Goal: Task Accomplishment & Management: Use online tool/utility

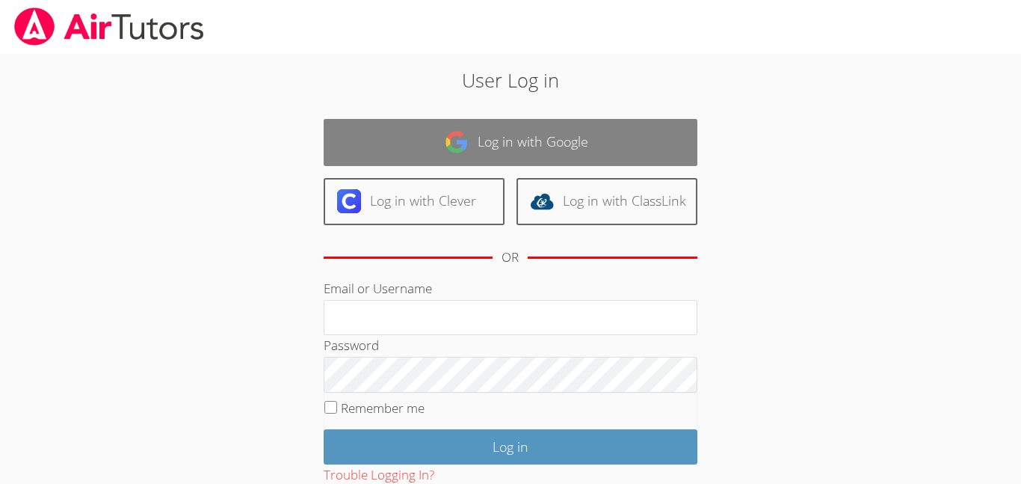
click at [422, 150] on link "Log in with Google" at bounding box center [511, 142] width 374 height 47
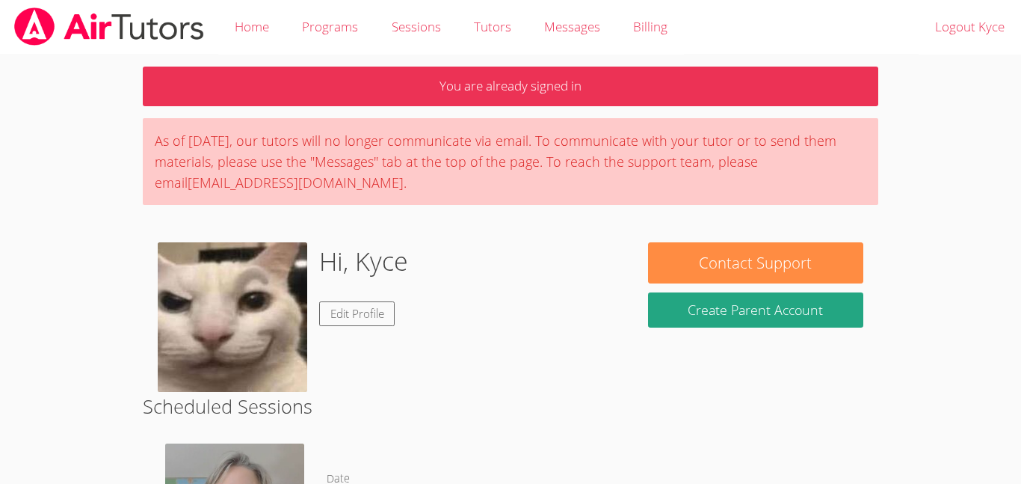
scroll to position [256, 0]
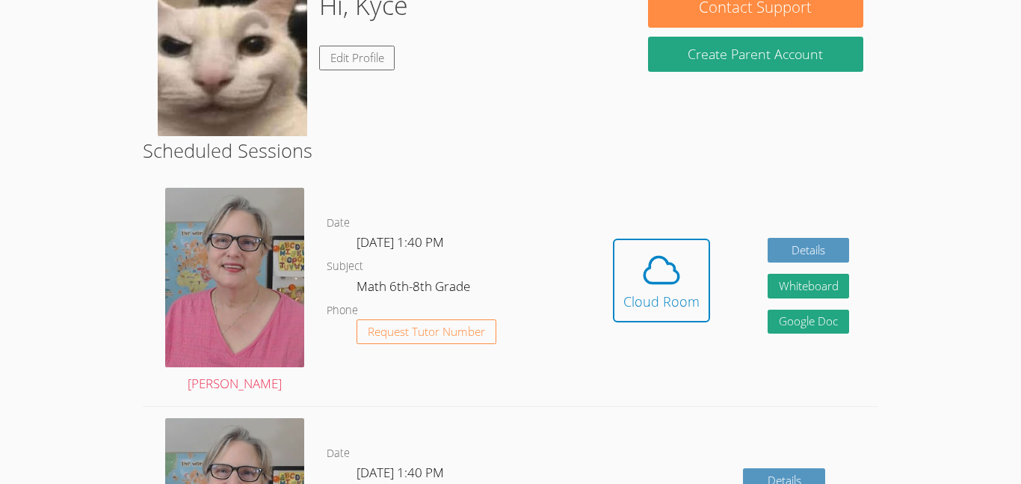
click at [727, 255] on div "Hidden Cloud Room Details Whiteboard Hidden Google Doc" at bounding box center [731, 291] width 294 height 230
click at [696, 259] on span at bounding box center [662, 270] width 76 height 42
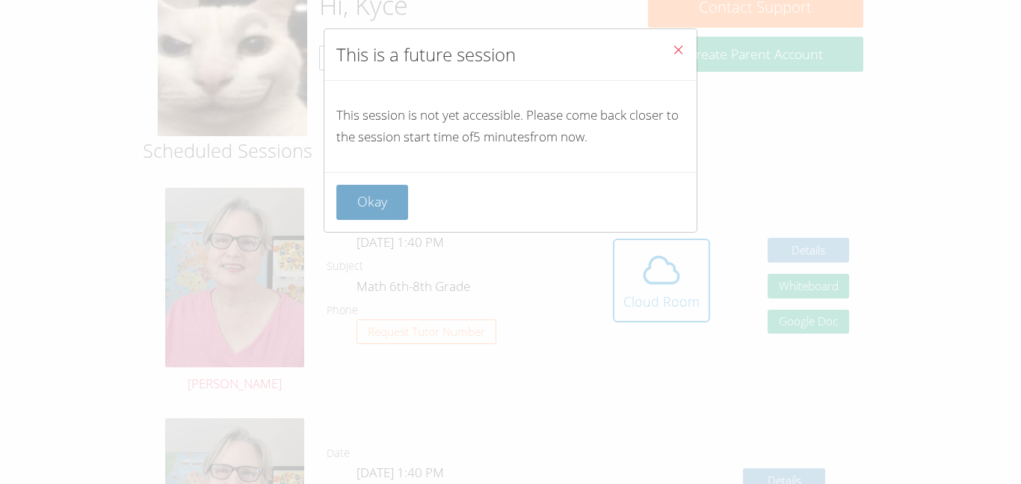
click at [391, 208] on button "Okay" at bounding box center [372, 202] width 72 height 35
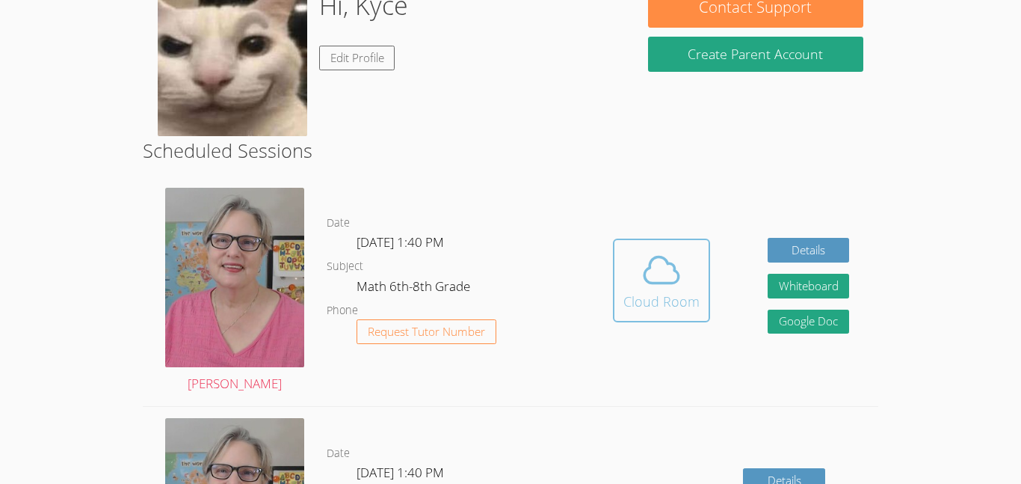
click at [665, 274] on icon at bounding box center [662, 270] width 42 height 42
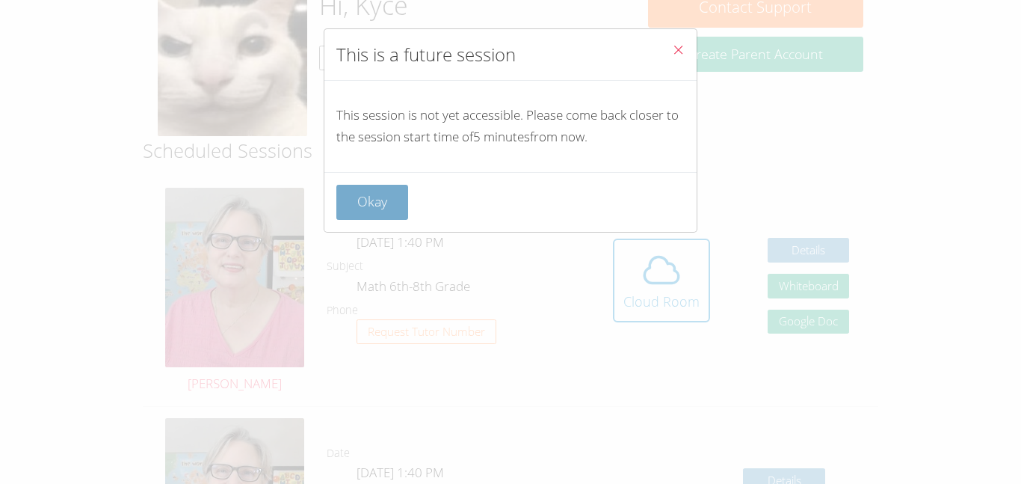
click at [374, 200] on button "Okay" at bounding box center [372, 202] width 72 height 35
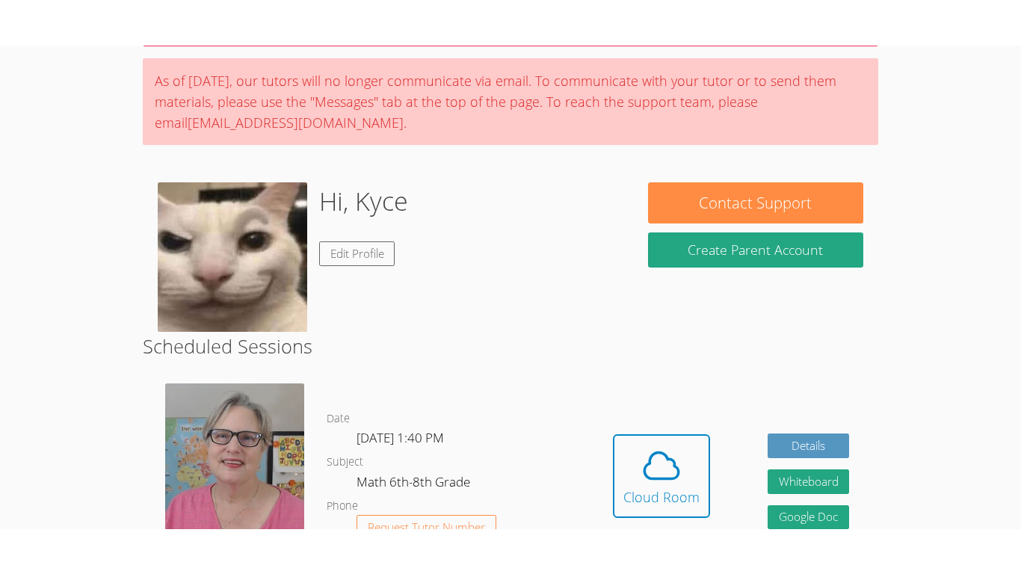
scroll to position [117, 0]
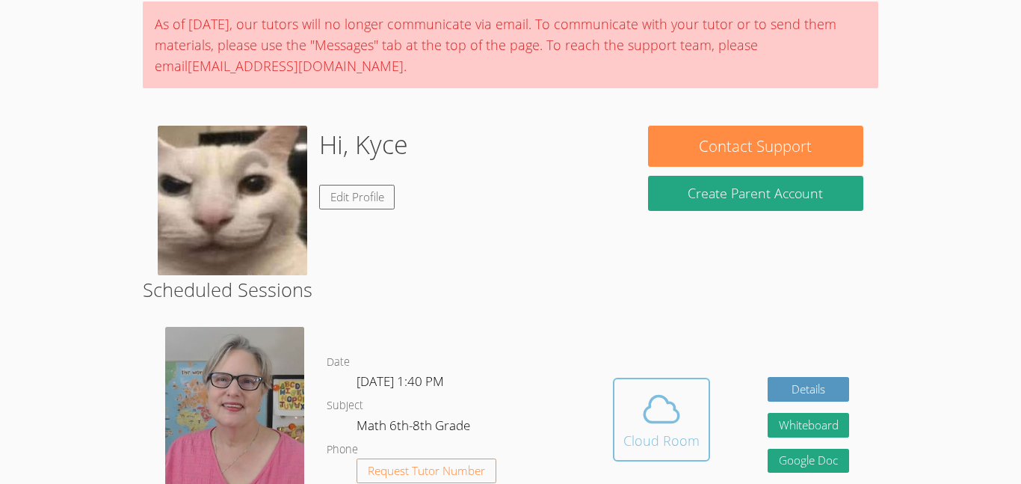
click at [659, 405] on icon at bounding box center [662, 409] width 42 height 42
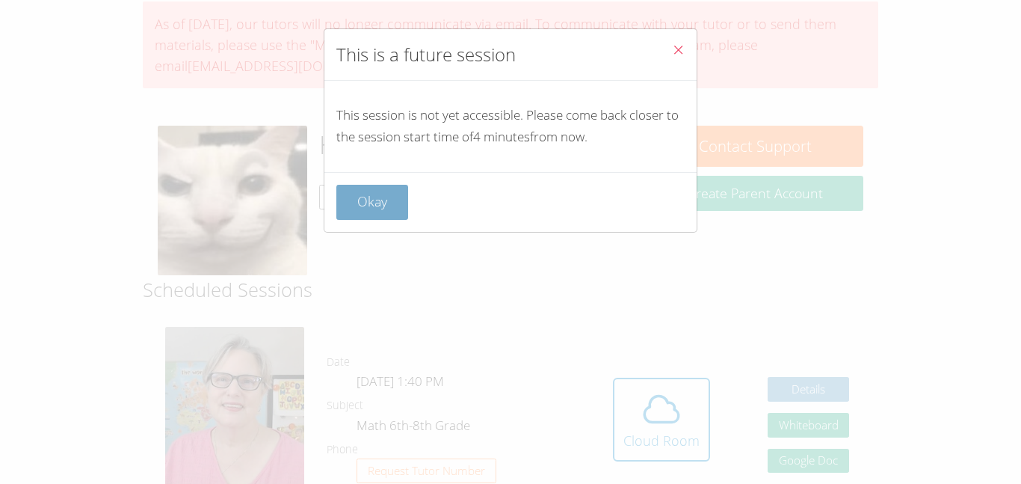
click at [341, 215] on button "Okay" at bounding box center [372, 202] width 72 height 35
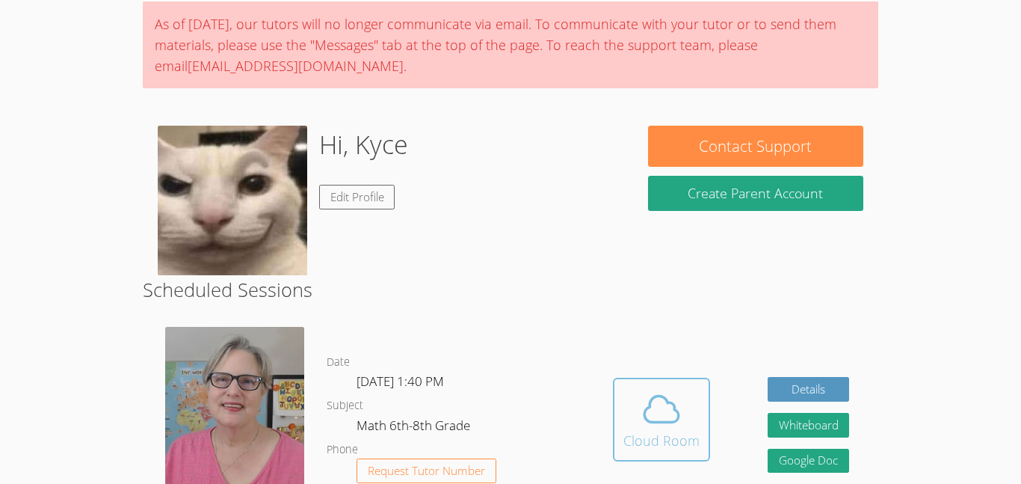
click at [653, 388] on icon at bounding box center [662, 409] width 42 height 42
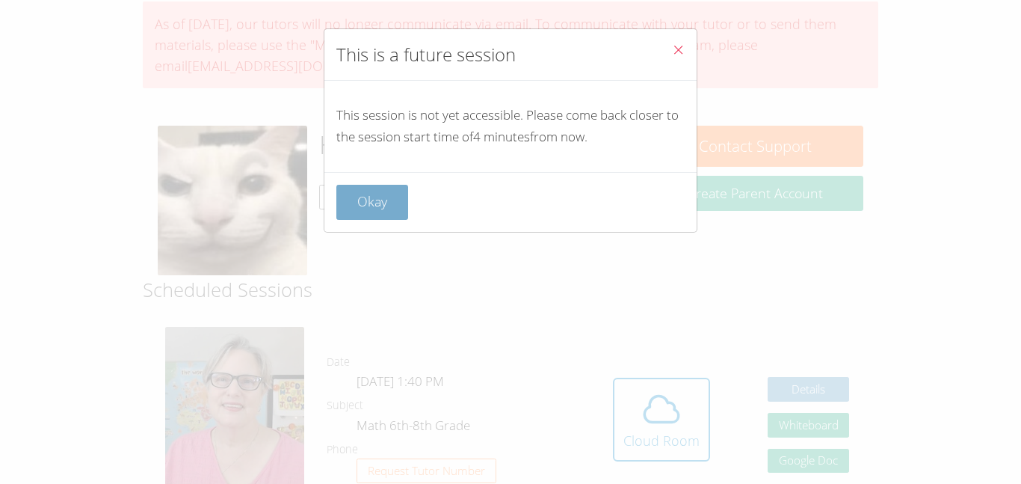
click at [340, 190] on button "Okay" at bounding box center [372, 202] width 72 height 35
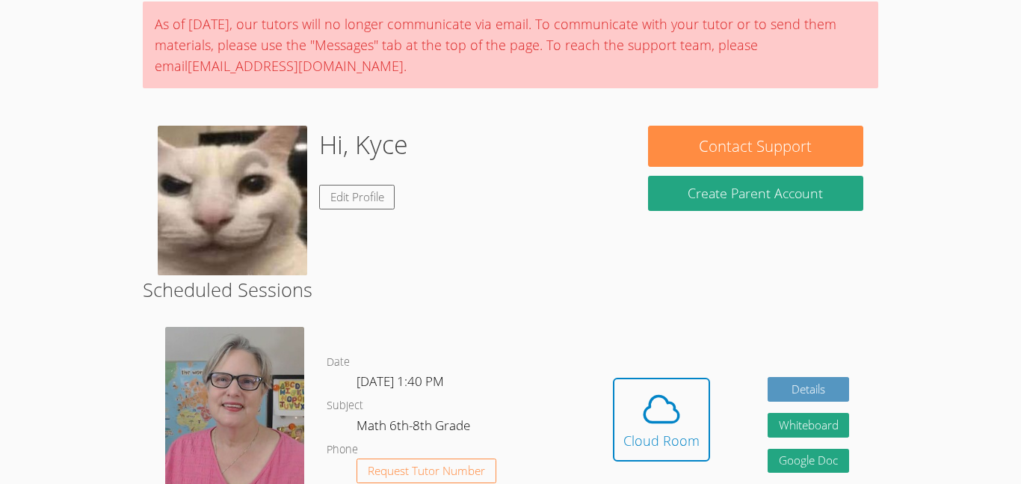
click at [613, 378] on button "Cloud Room" at bounding box center [661, 420] width 97 height 84
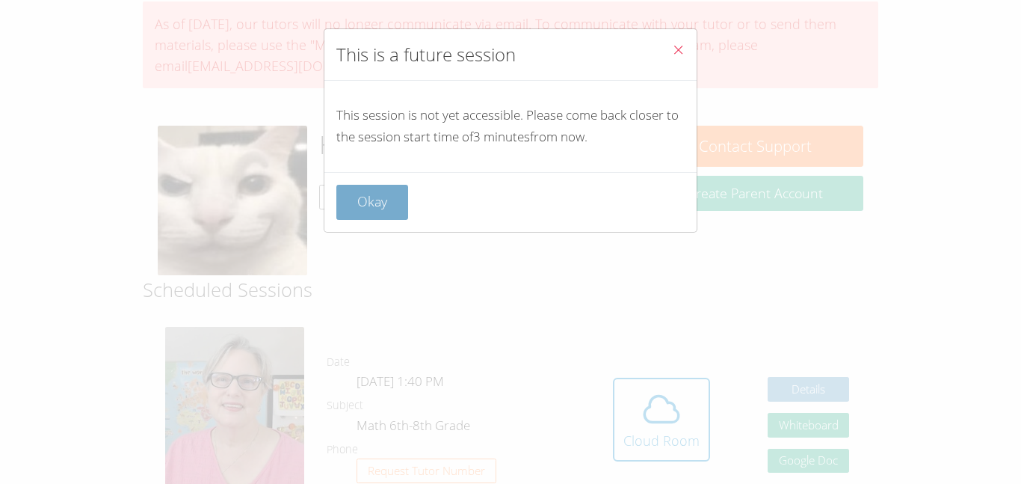
click at [402, 205] on button "Okay" at bounding box center [372, 202] width 72 height 35
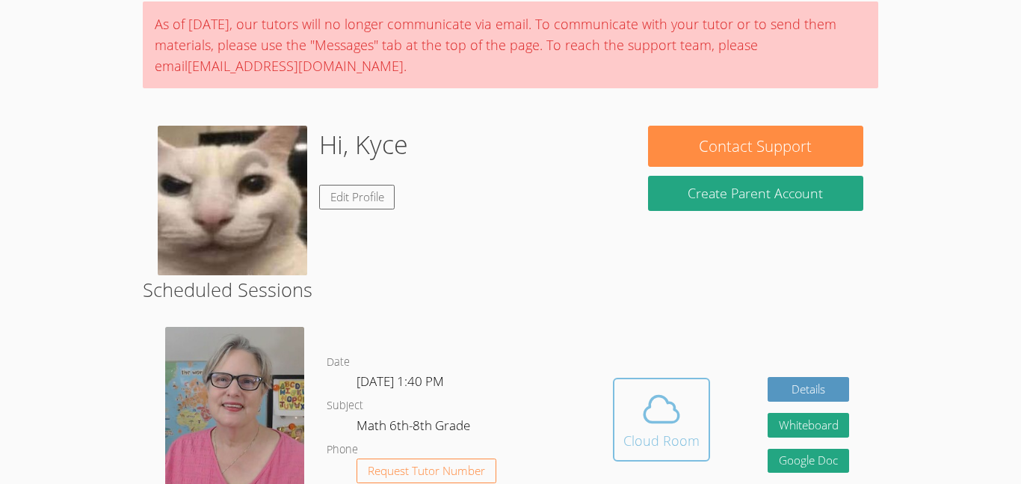
click at [620, 387] on button "Cloud Room" at bounding box center [661, 420] width 97 height 84
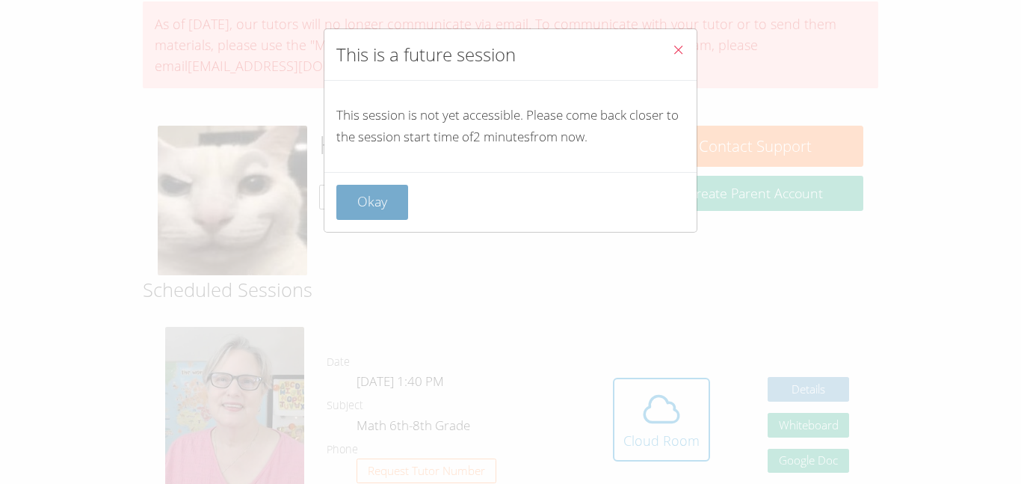
click at [382, 215] on button "Okay" at bounding box center [372, 202] width 72 height 35
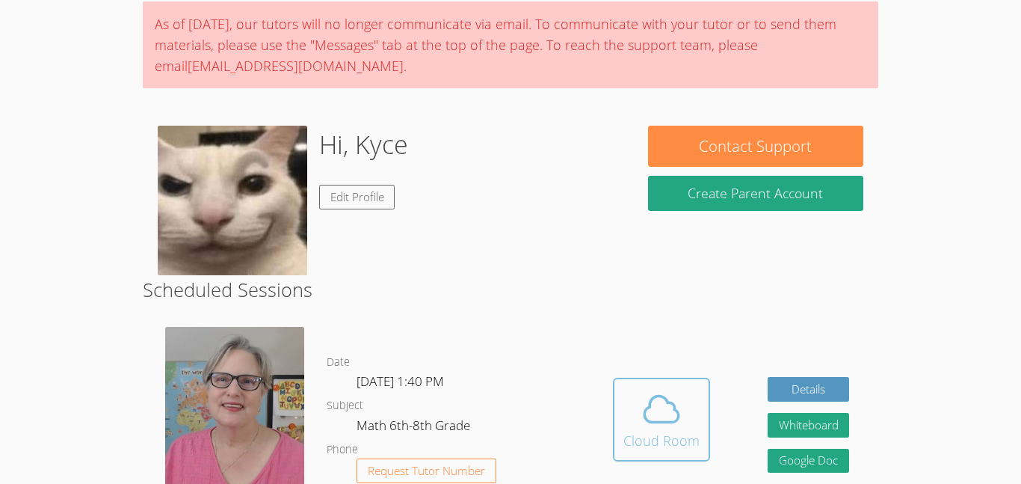
click at [635, 434] on div "Cloud Room" at bounding box center [662, 440] width 76 height 21
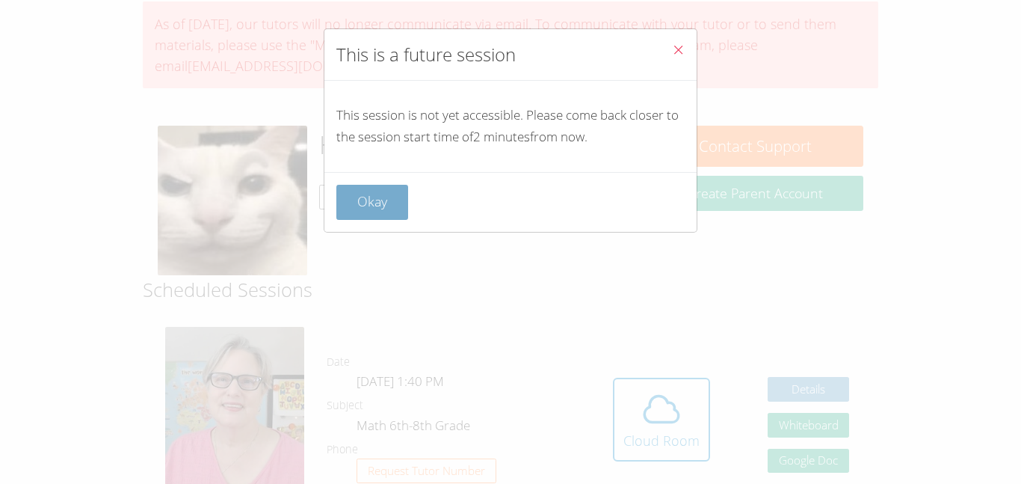
click at [364, 199] on button "Okay" at bounding box center [372, 202] width 72 height 35
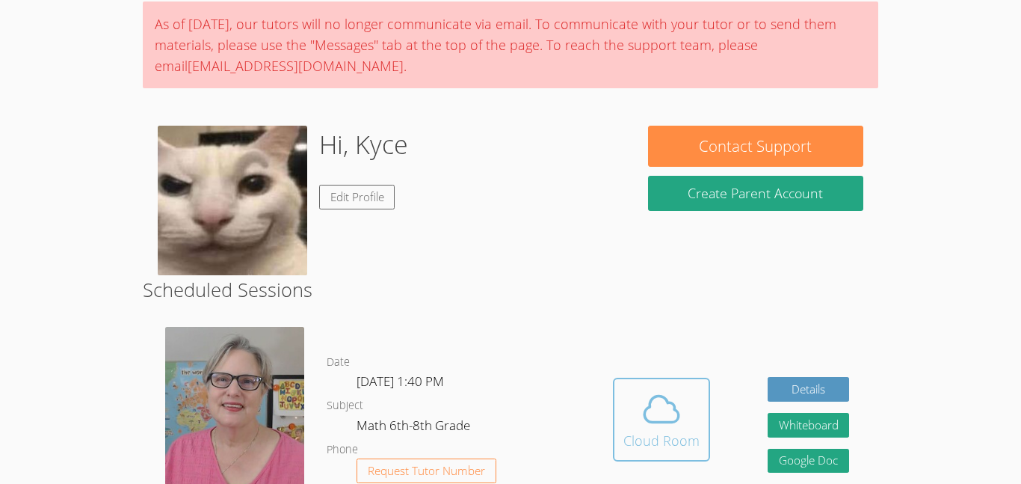
click at [660, 422] on icon at bounding box center [662, 409] width 34 height 26
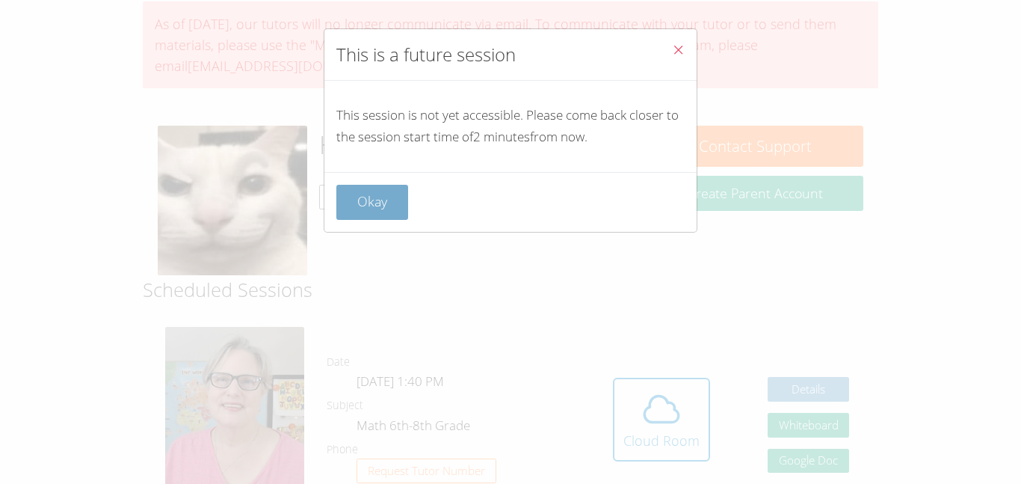
click at [363, 191] on button "Okay" at bounding box center [372, 202] width 72 height 35
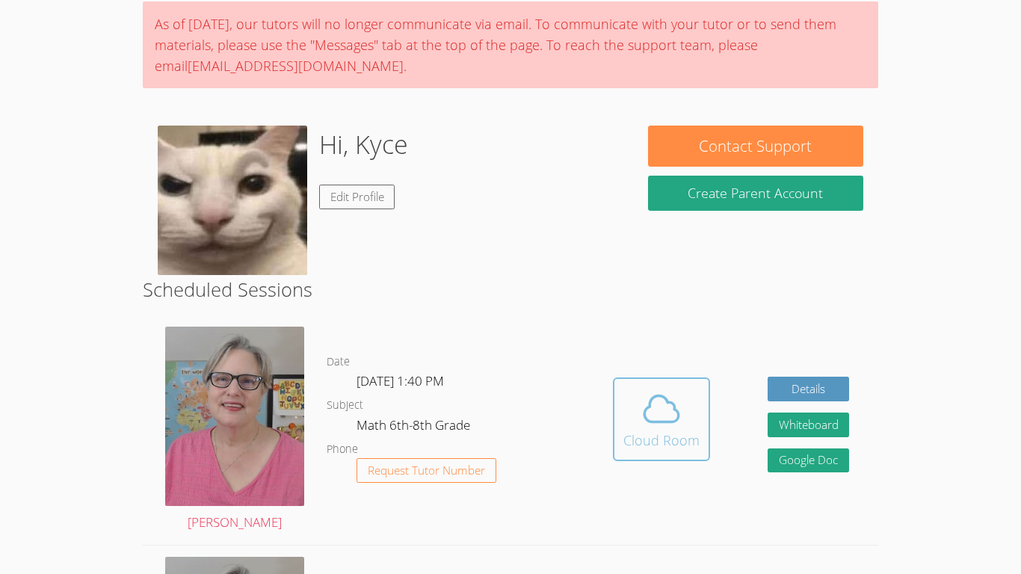
click at [668, 447] on div "Cloud Room" at bounding box center [662, 440] width 76 height 21
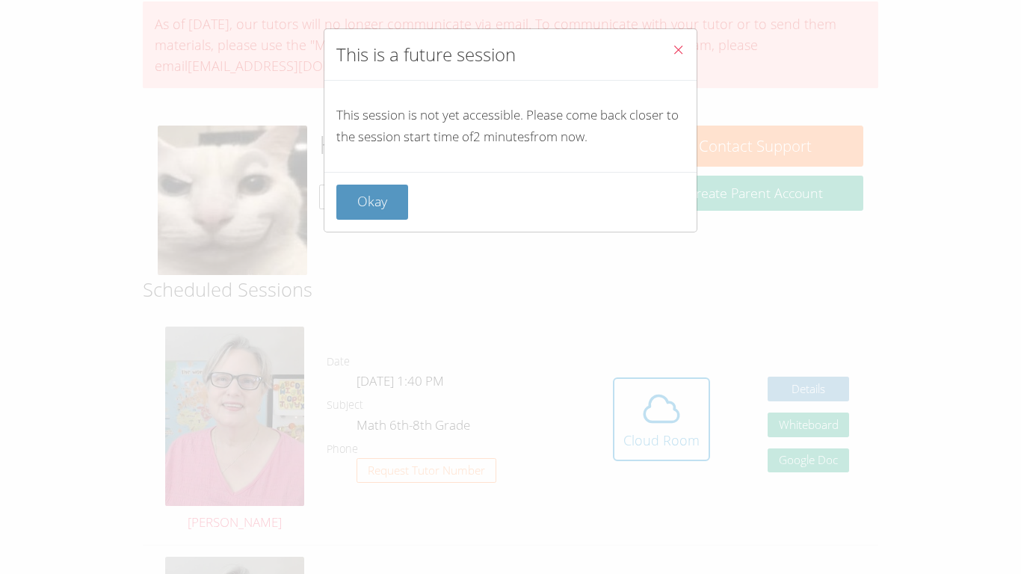
click at [407, 203] on div "Okay" at bounding box center [510, 202] width 348 height 35
click at [396, 206] on button "Okay" at bounding box center [372, 202] width 72 height 35
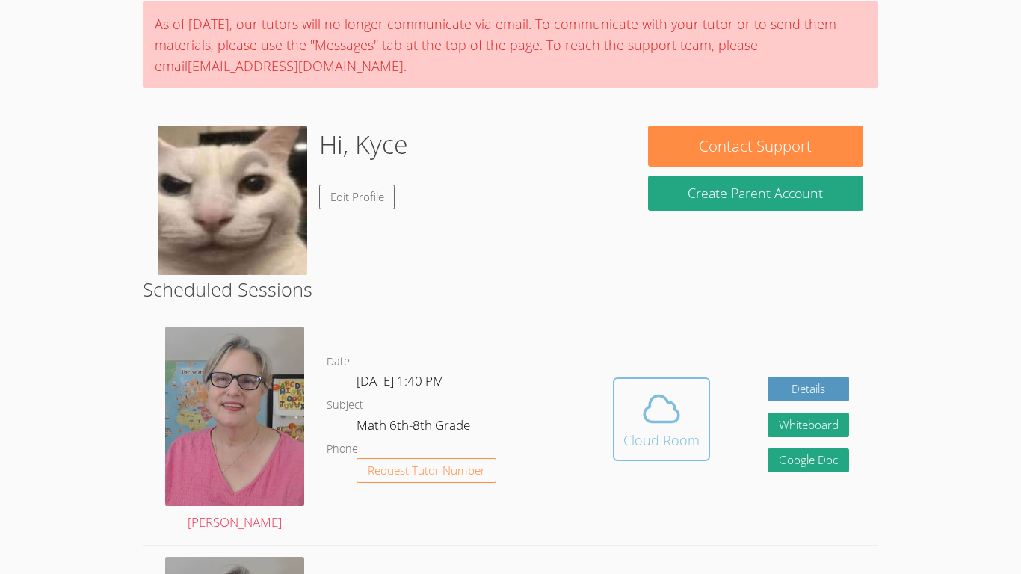
click at [638, 425] on span at bounding box center [662, 409] width 76 height 42
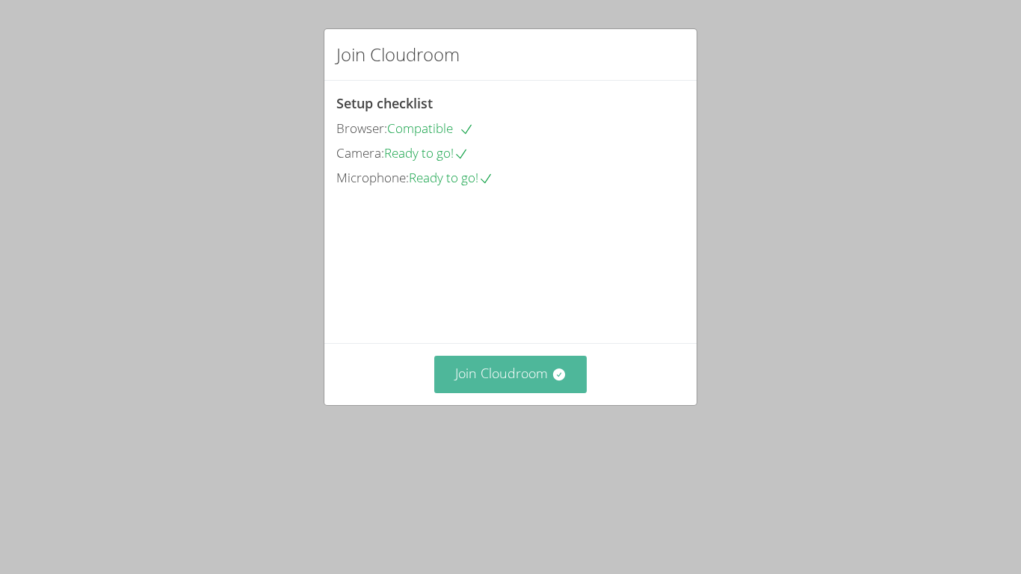
click at [467, 393] on button "Join Cloudroom" at bounding box center [510, 374] width 153 height 37
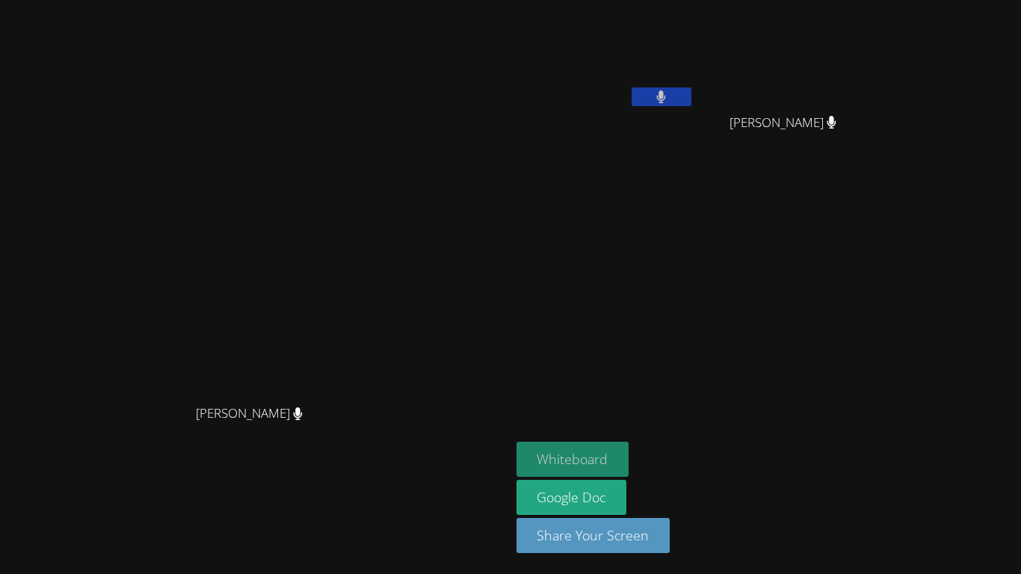
click at [630, 458] on button "Whiteboard" at bounding box center [573, 459] width 113 height 35
